Goal: Information Seeking & Learning: Understand process/instructions

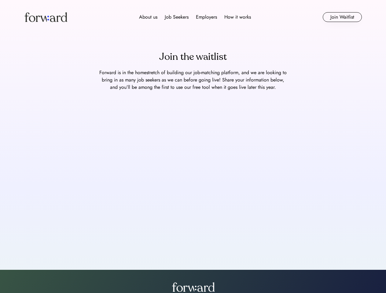
click at [193, 17] on div "About us Job Seekers Employers How it works" at bounding box center [195, 16] width 241 height 7
click at [46, 17] on img at bounding box center [45, 17] width 43 height 10
click at [195, 17] on div "About us Job Seekers Employers How it works" at bounding box center [195, 16] width 241 height 7
click at [148, 17] on div "About us" at bounding box center [148, 16] width 18 height 7
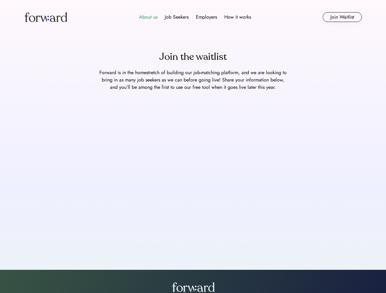
click at [177, 17] on div "Job Seekers" at bounding box center [177, 16] width 24 height 7
click at [206, 17] on div "Employers" at bounding box center [206, 16] width 21 height 7
click at [237, 17] on div "How it works" at bounding box center [237, 16] width 27 height 7
click at [342, 17] on button "Join Waitlist" at bounding box center [341, 17] width 39 height 10
click at [193, 57] on div "Join the waitlist" at bounding box center [192, 56] width 67 height 15
